Goal: Information Seeking & Learning: Learn about a topic

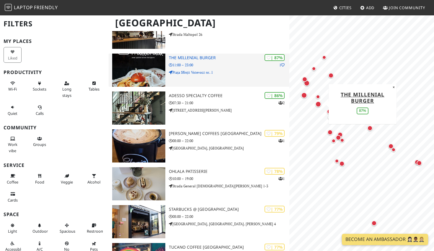
scroll to position [59, 0]
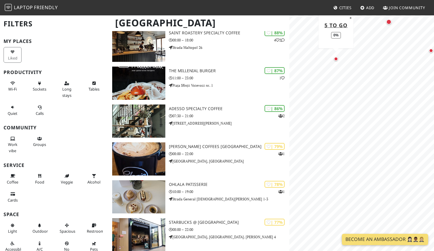
click at [338, 59] on div "Map marker" at bounding box center [336, 58] width 7 height 7
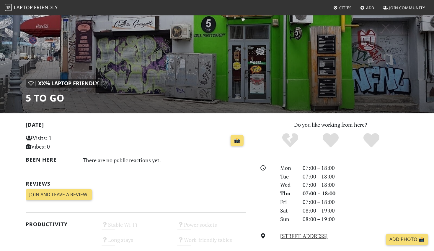
scroll to position [20, 0]
